Goal: Communication & Community: Answer question/provide support

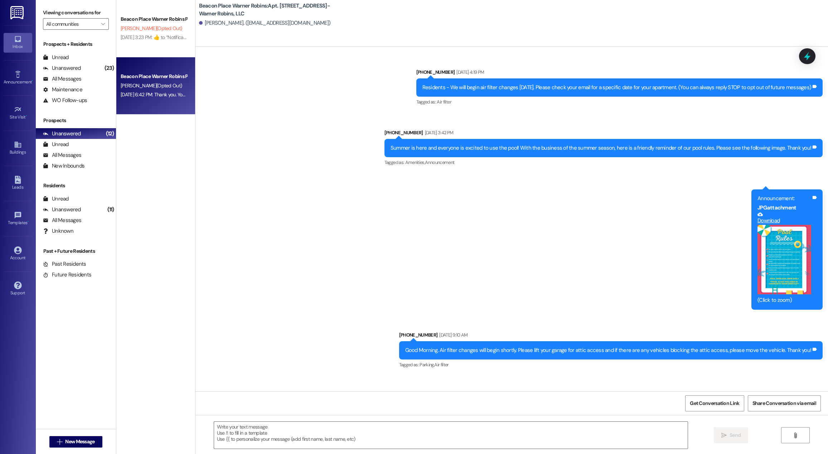
scroll to position [7403, 0]
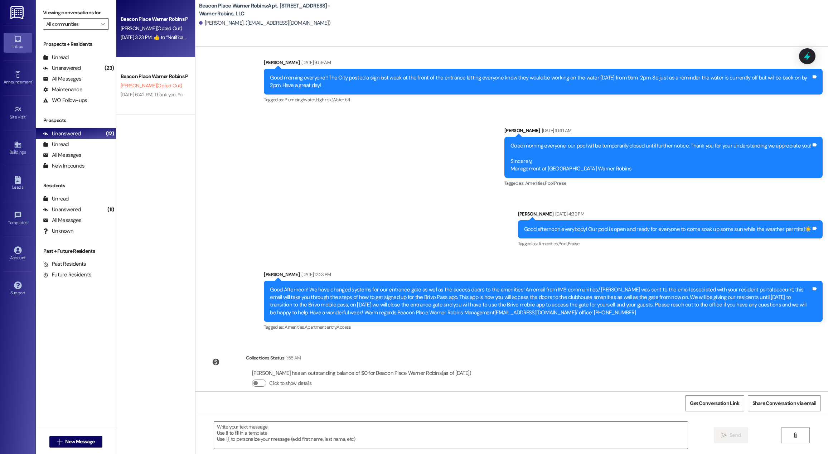
click at [137, 31] on span "[PERSON_NAME] (Opted Out)" at bounding box center [151, 28] width 61 height 6
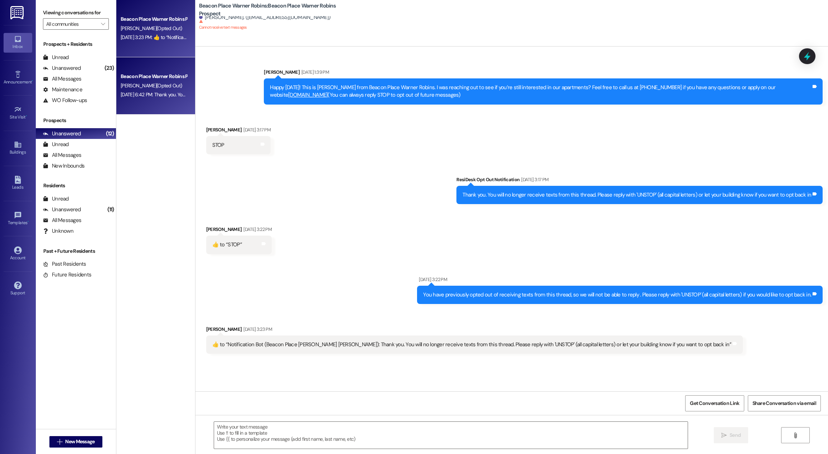
scroll to position [0, 0]
click at [157, 87] on span "[PERSON_NAME] (Opted Out)" at bounding box center [151, 85] width 61 height 6
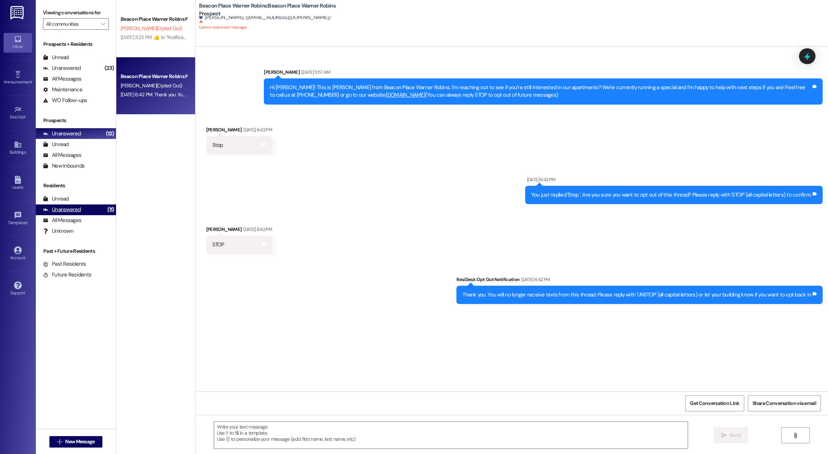
click at [83, 213] on div "Unanswered (11)" at bounding box center [76, 209] width 80 height 11
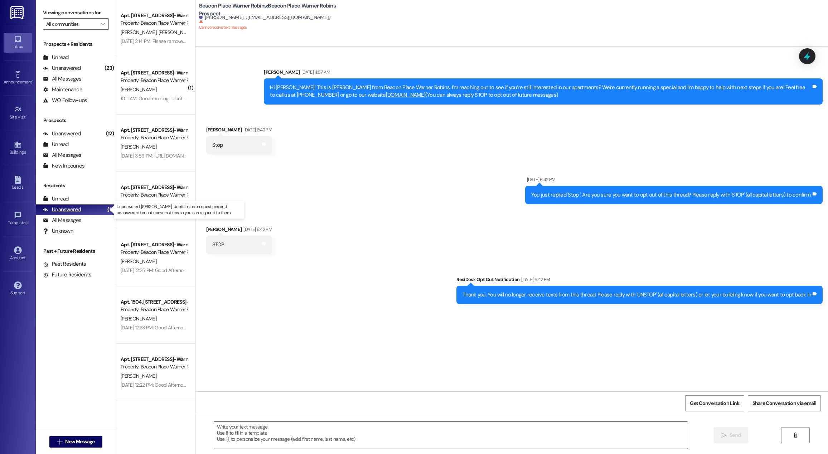
click at [83, 213] on div "Unanswered (11)" at bounding box center [76, 209] width 80 height 11
click at [86, 219] on div "All Messages (undefined)" at bounding box center [76, 220] width 80 height 11
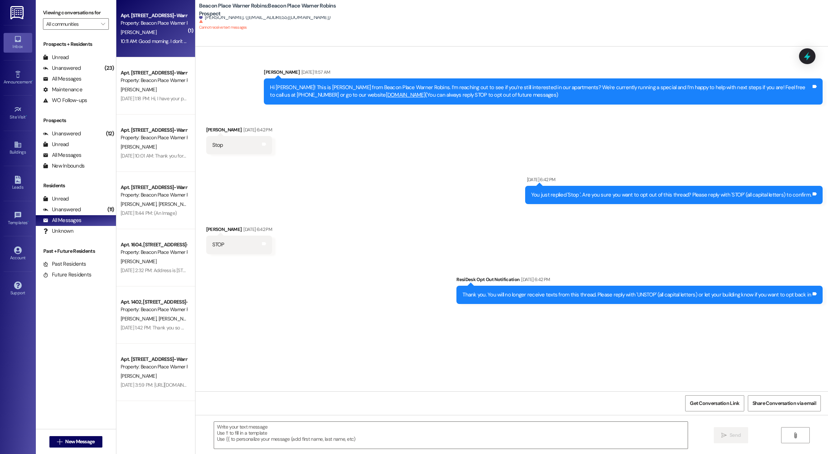
click at [160, 36] on div "[PERSON_NAME]" at bounding box center [154, 32] width 68 height 9
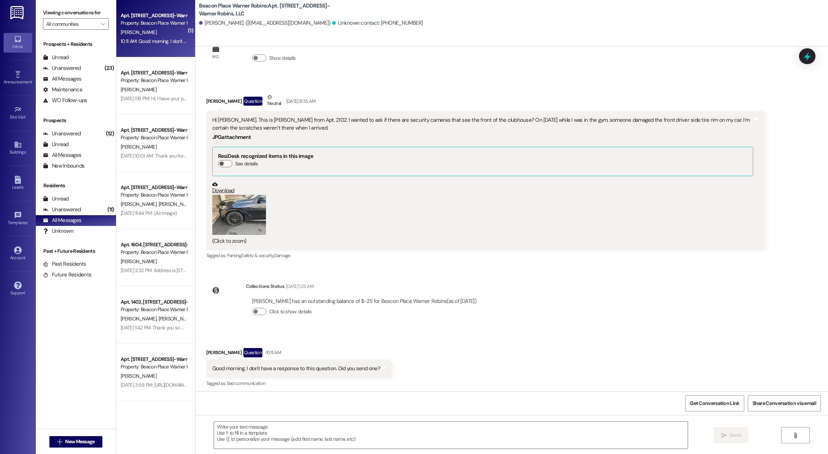
scroll to position [34, 0]
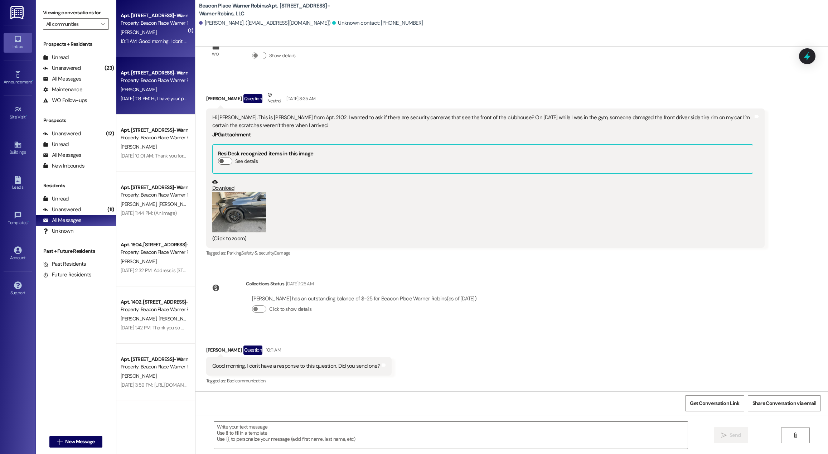
click at [164, 89] on div "[PERSON_NAME]" at bounding box center [154, 89] width 68 height 9
click at [165, 35] on div "[PERSON_NAME]" at bounding box center [154, 32] width 68 height 9
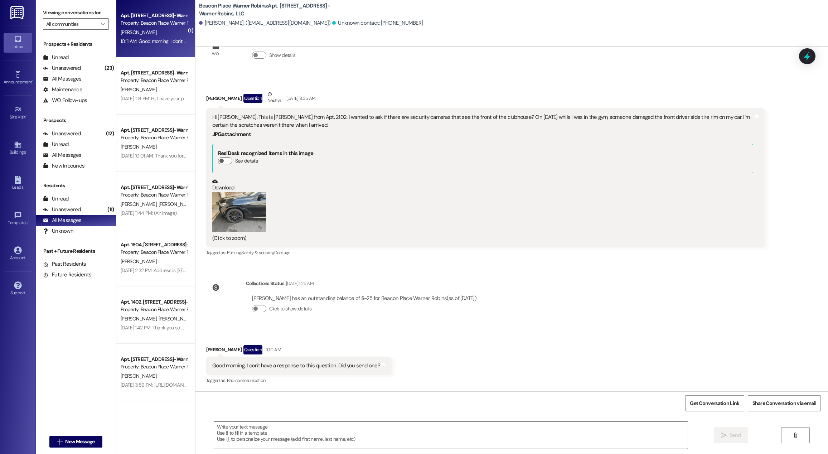
scroll to position [33, 0]
click at [94, 209] on div "Unanswered (11)" at bounding box center [76, 209] width 80 height 11
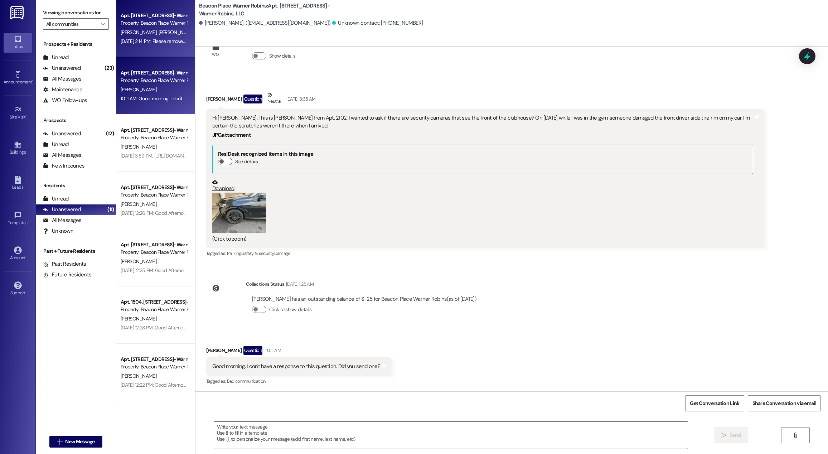
click at [163, 51] on div "Apt. 602, [STREET_ADDRESS]-Warner Robins, LLC Property: [GEOGRAPHIC_DATA] Warne…" at bounding box center [155, 28] width 79 height 57
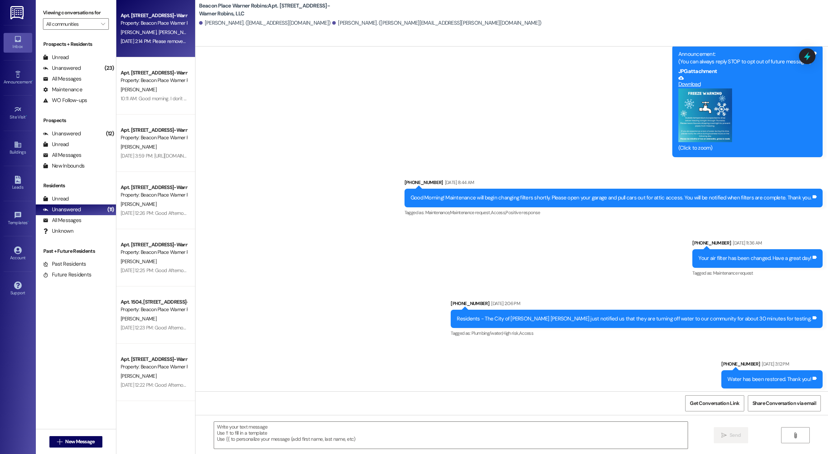
scroll to position [5768, 0]
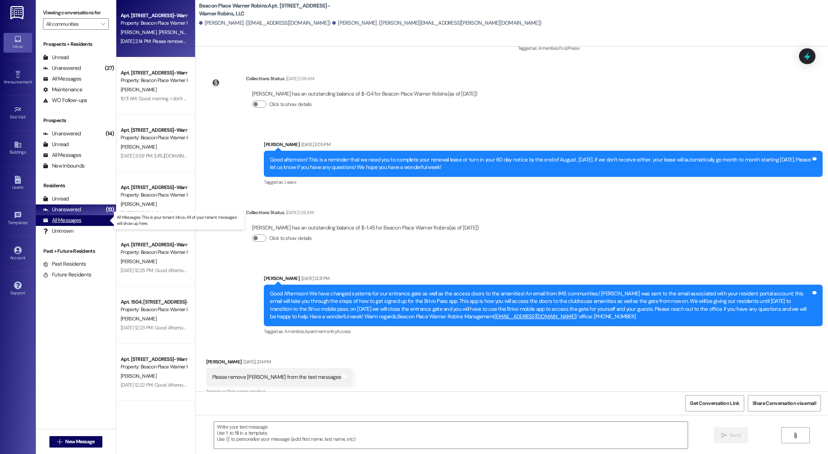
click at [88, 221] on div "All Messages (undefined)" at bounding box center [76, 220] width 80 height 11
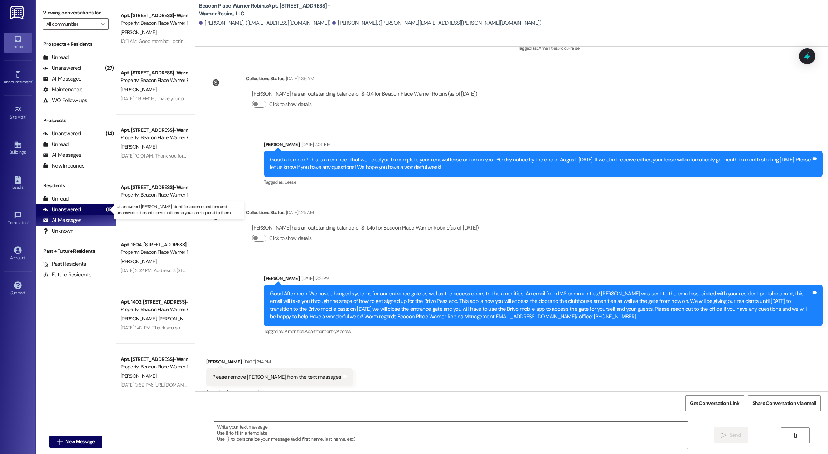
click at [90, 210] on div "Unanswered (13)" at bounding box center [76, 209] width 80 height 11
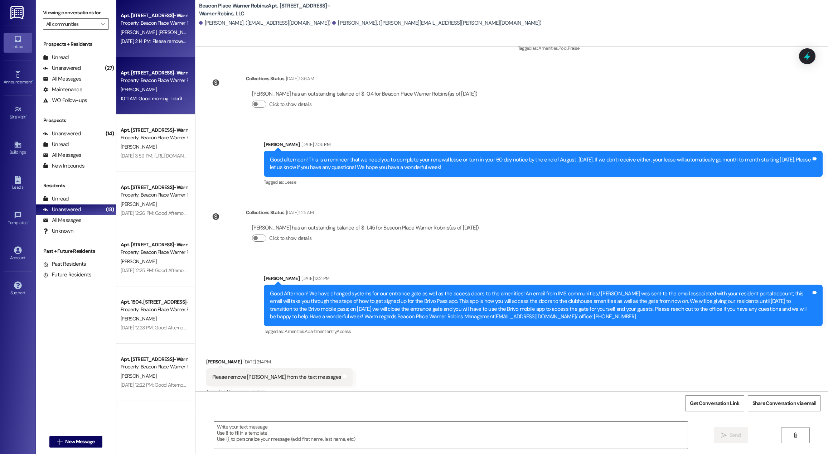
click at [160, 96] on div "10:11 AM: Good morning. I don't have a response to this question. Did you send …" at bounding box center [206, 98] width 171 height 6
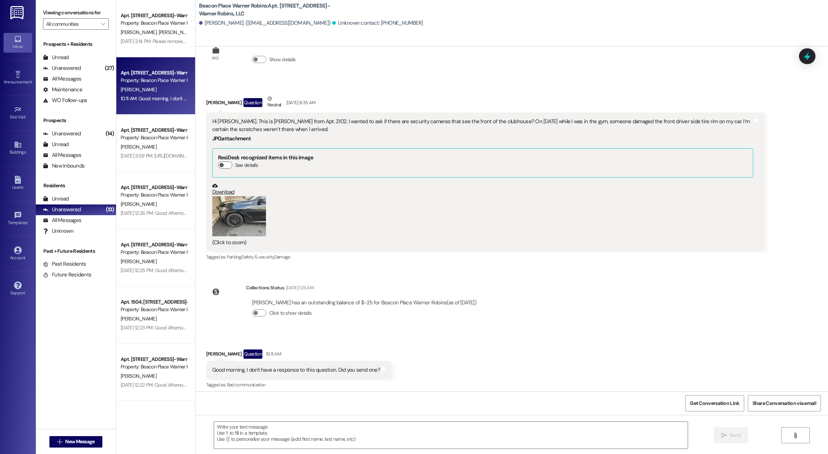
scroll to position [34, 0]
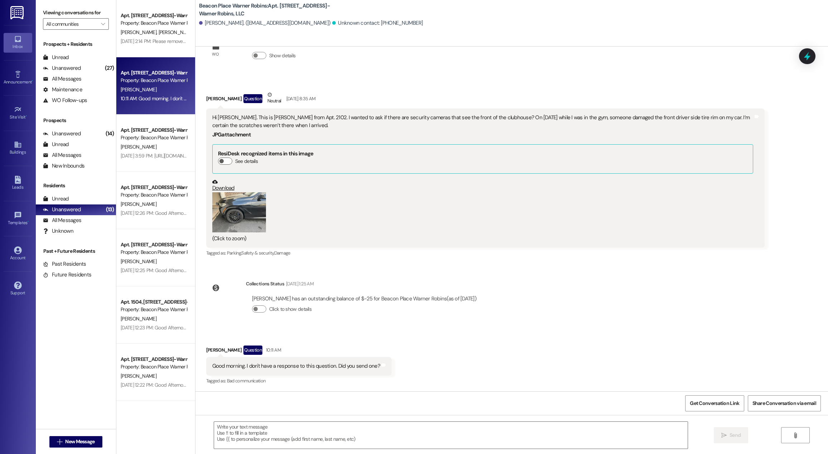
click at [237, 219] on button "Zoom image" at bounding box center [239, 212] width 54 height 40
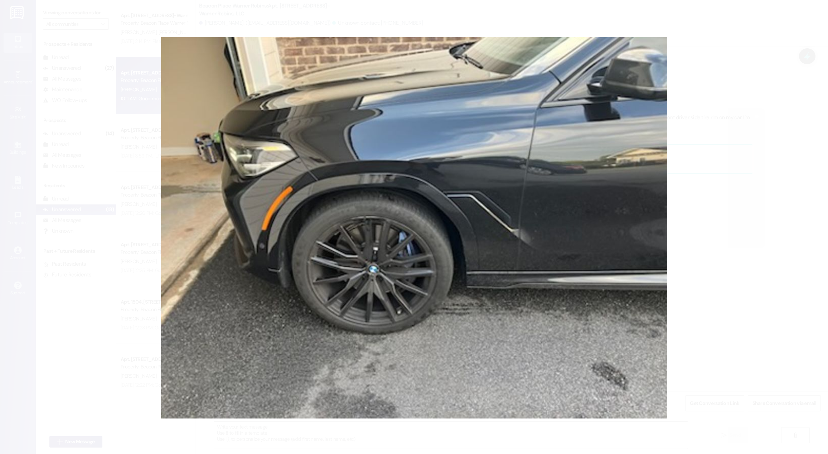
click at [722, 147] on button "Unzoom image" at bounding box center [414, 227] width 828 height 454
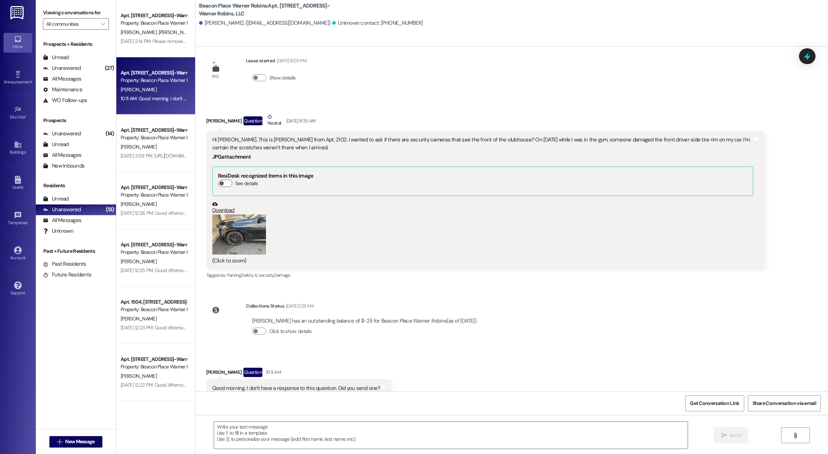
scroll to position [0, 0]
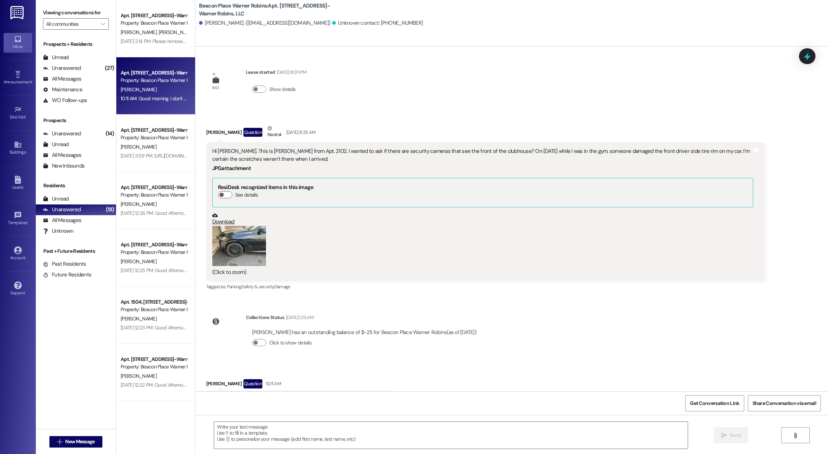
click at [253, 239] on button "Zoom image" at bounding box center [239, 246] width 54 height 40
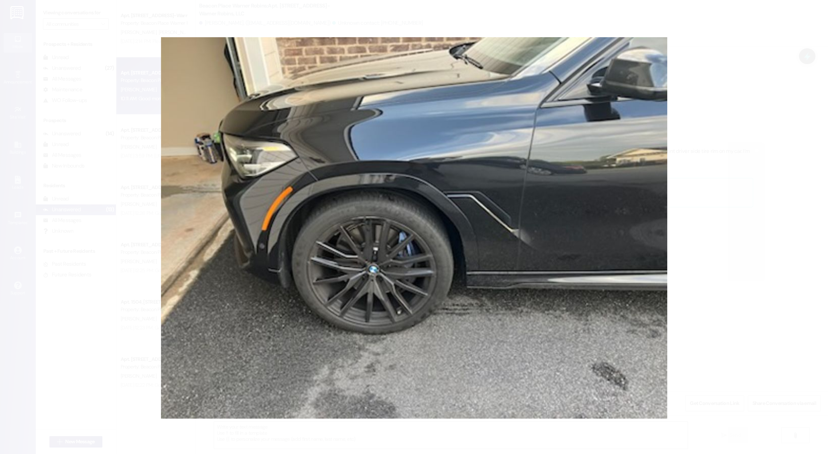
click at [761, 87] on button "Unzoom image" at bounding box center [414, 227] width 828 height 454
